Goal: Feedback & Contribution: Submit feedback/report problem

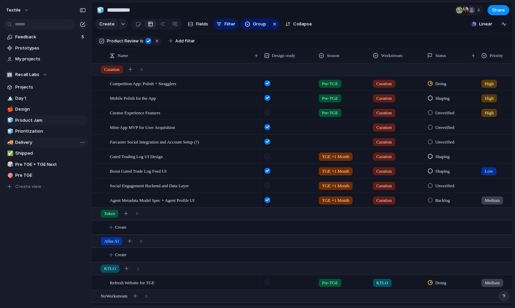
click at [40, 142] on span "Delivery" at bounding box center [50, 142] width 70 height 7
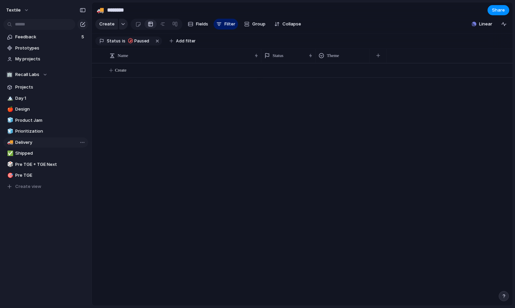
type input "********"
click at [138, 39] on span "Paused" at bounding box center [141, 41] width 15 height 6
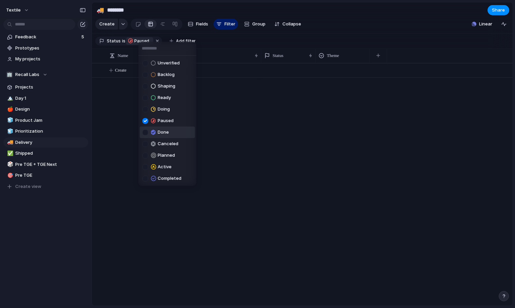
click at [160, 130] on span "Done" at bounding box center [163, 132] width 11 height 7
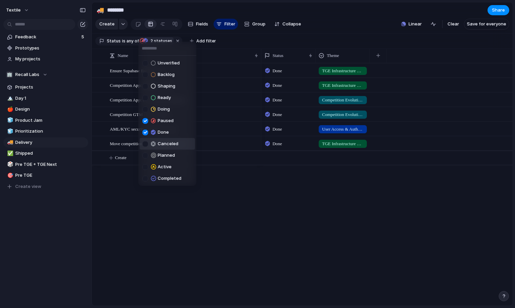
click at [164, 147] on div "Canceled" at bounding box center [160, 144] width 36 height 8
click at [249, 194] on div "Unverified Backlog Shaping Ready Doing Paused Done Canceled Planned Active Comp…" at bounding box center [257, 154] width 515 height 308
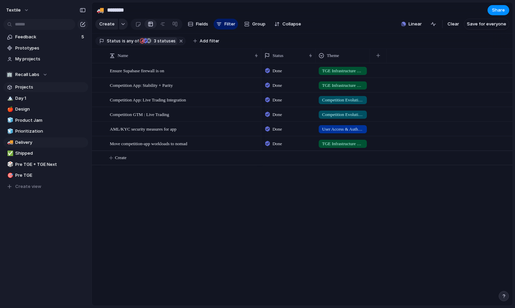
click at [35, 91] on link "Projects" at bounding box center [45, 87] width 85 height 10
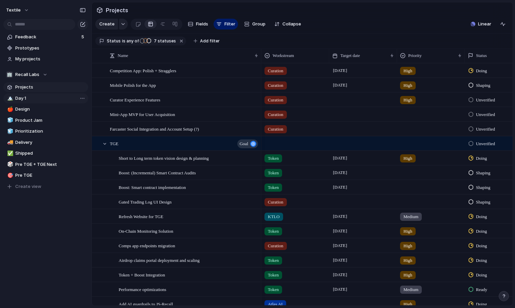
click at [39, 98] on span "Day 1" at bounding box center [50, 98] width 70 height 7
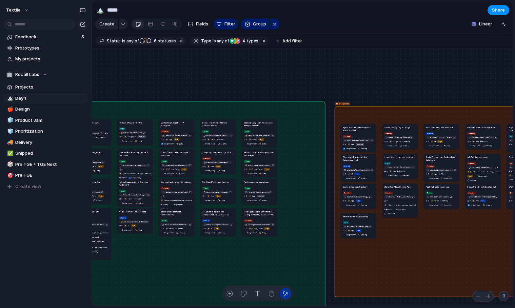
drag, startPoint x: 354, startPoint y: 105, endPoint x: 380, endPoint y: 114, distance: 27.9
click at [380, 114] on div "TGE +1 Month" at bounding box center [441, 201] width 214 height 190
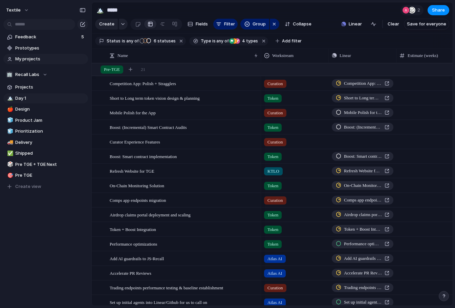
click at [31, 58] on span "My projects" at bounding box center [50, 59] width 70 height 7
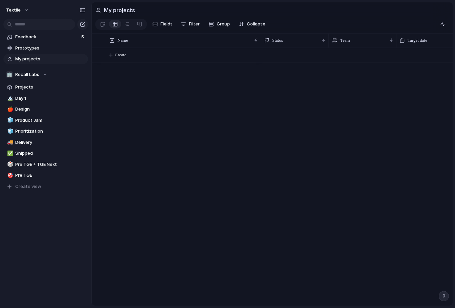
click at [31, 42] on section "Feedback 5 Prototypes My projects" at bounding box center [45, 47] width 91 height 34
click at [28, 49] on span "Prototypes" at bounding box center [50, 48] width 70 height 7
click at [32, 36] on span "Feedback" at bounding box center [47, 37] width 64 height 7
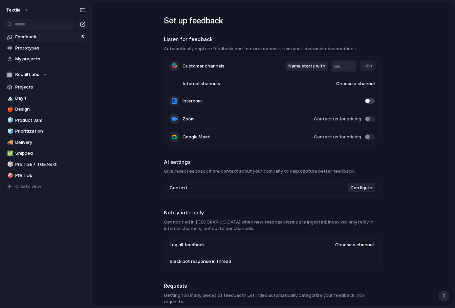
type input "*********"
click at [185, 87] on li "Internal channels Choose a channel" at bounding box center [272, 84] width 205 height 16
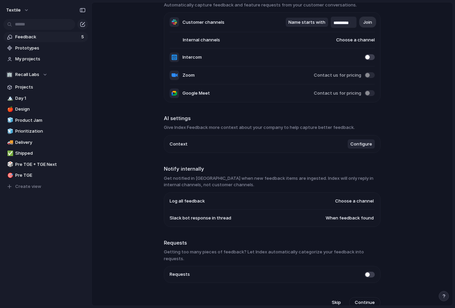
scroll to position [47, 0]
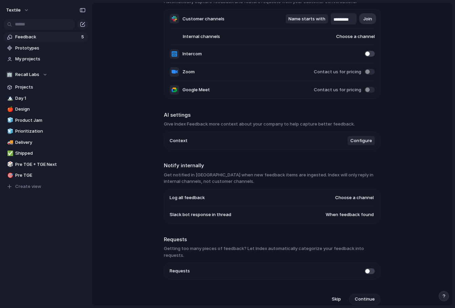
click at [363, 296] on span "Continue" at bounding box center [365, 299] width 20 height 7
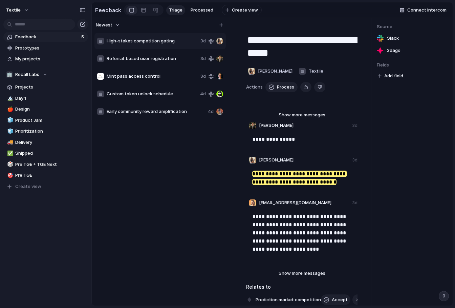
scroll to position [100, 0]
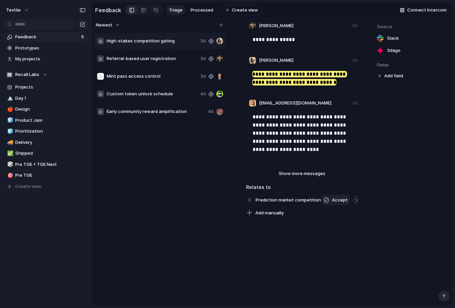
click at [131, 57] on span "Referral-based user registration" at bounding box center [152, 58] width 91 height 7
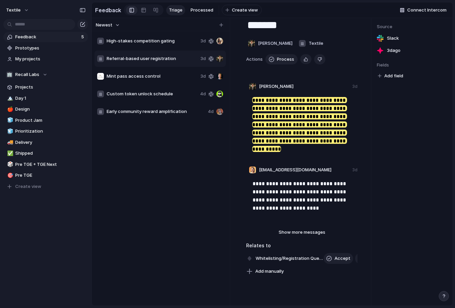
scroll to position [28, 0]
click at [139, 75] on span "Mint pass access control" at bounding box center [152, 76] width 91 height 7
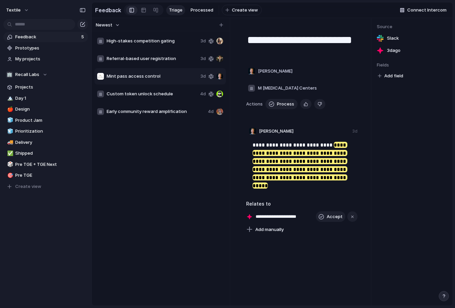
click at [149, 95] on span "Custom token unlock schedule" at bounding box center [152, 93] width 91 height 7
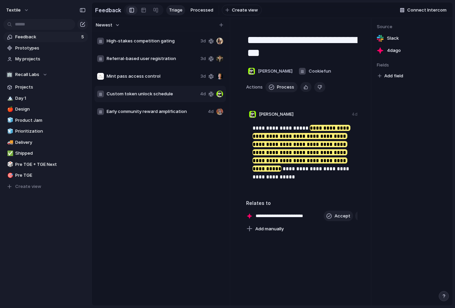
click at [152, 108] on span "Early community reward amplification" at bounding box center [156, 111] width 99 height 7
type textarea "**********"
